Goal: Transaction & Acquisition: Subscribe to service/newsletter

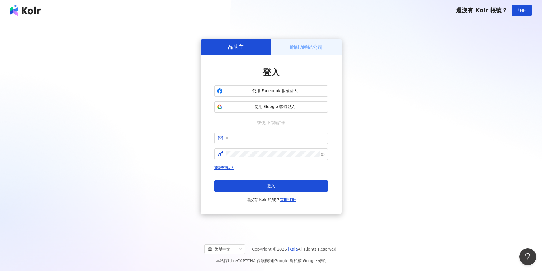
click at [295, 44] on h5 "網紅/經紀公司" at bounding box center [306, 47] width 33 height 7
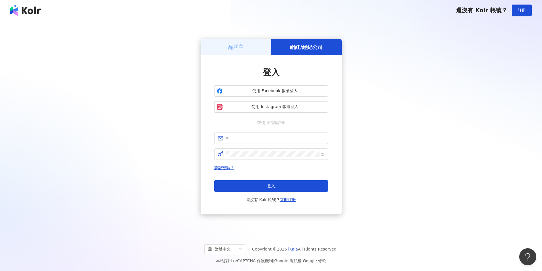
click at [254, 44] on div "品牌主" at bounding box center [236, 47] width 71 height 16
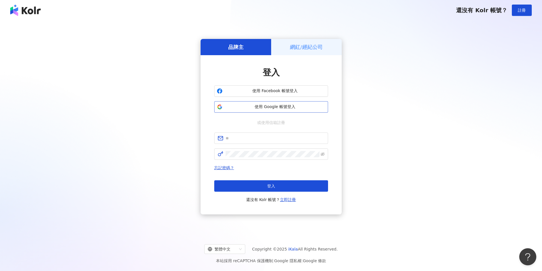
click at [280, 108] on span "使用 Google 帳號登入" at bounding box center [275, 107] width 101 height 6
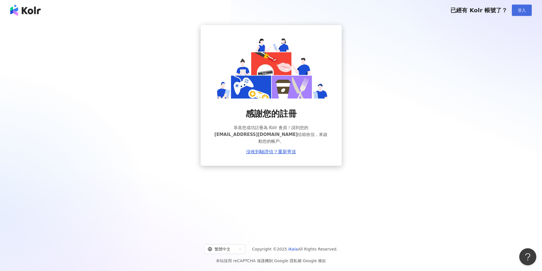
click at [517, 10] on button "登入" at bounding box center [522, 10] width 20 height 11
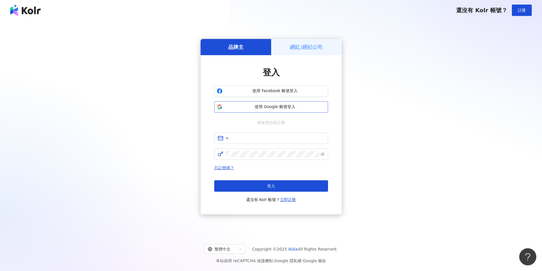
click at [274, 106] on span "使用 Google 帳號登入" at bounding box center [275, 107] width 101 height 6
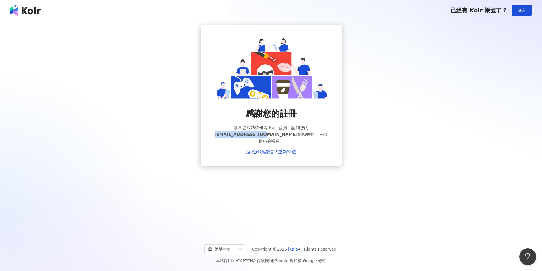
drag, startPoint x: 266, startPoint y: 135, endPoint x: 219, endPoint y: 139, distance: 47.1
click at [219, 139] on div "感謝您的註冊 恭喜您成功註冊為 Kolr 會員！請到您的 [EMAIL_ADDRESS][DOMAIN_NAME] 信箱收信，來啟動您的帳戶。 沒收到驗證信？…" at bounding box center [271, 131] width 114 height 47
copy span "[EMAIL_ADDRESS][DOMAIN_NAME]"
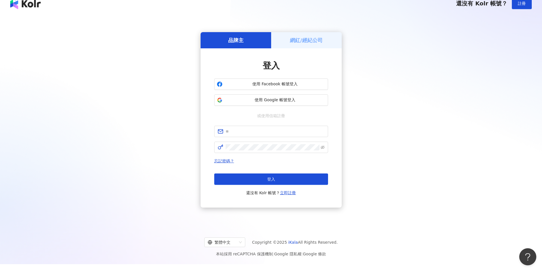
scroll to position [26, 0]
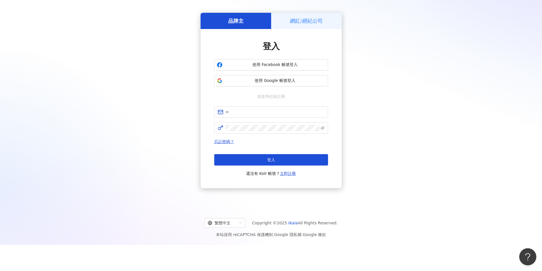
click at [411, 40] on div "品牌主 網紅/經紀公司 登入 使用 Facebook 帳號登入 使用 Google 帳號登入 或使用信箱註冊 忘記密碼？ 登入 還沒有 Kolr 帳號？ 立即…" at bounding box center [271, 100] width 528 height 203
